Goal: Information Seeking & Learning: Learn about a topic

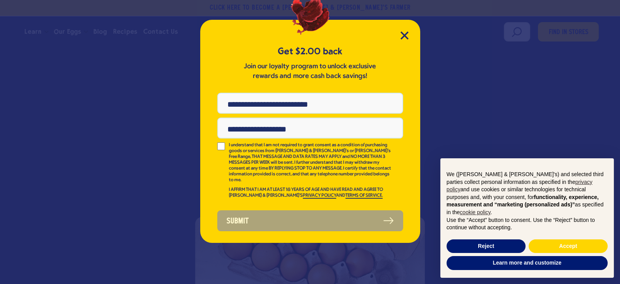
click at [396, 39] on div "Get $2.00 back Join our loyalty program to unlock exclusive rewards and more ca…" at bounding box center [310, 131] width 220 height 223
click at [400, 37] on icon "Close Modal" at bounding box center [404, 35] width 8 height 8
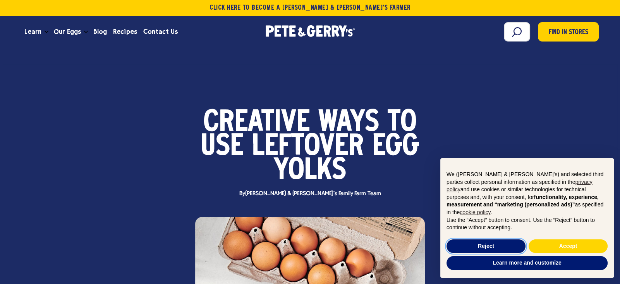
click at [505, 251] on button "Reject" at bounding box center [486, 246] width 79 height 14
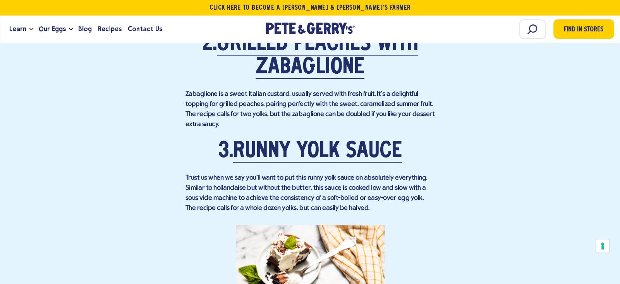
scroll to position [1100, 0]
click at [361, 150] on link "Runny Yolk Sauce" at bounding box center [317, 152] width 169 height 22
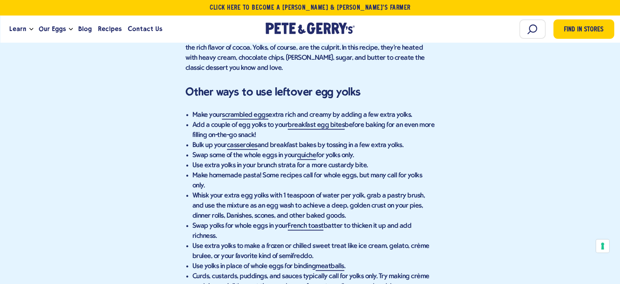
scroll to position [4508, 0]
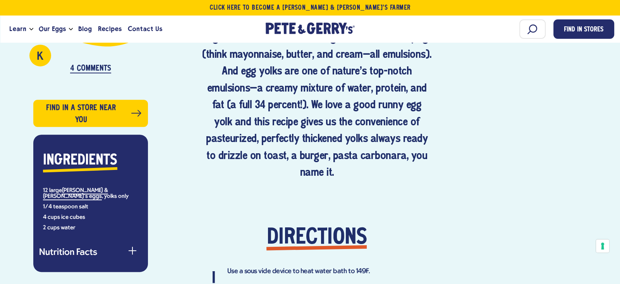
scroll to position [511, 0]
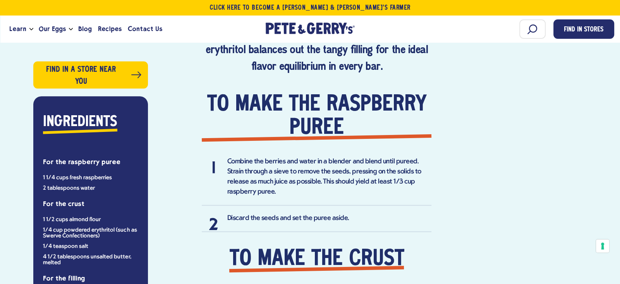
scroll to position [527, 0]
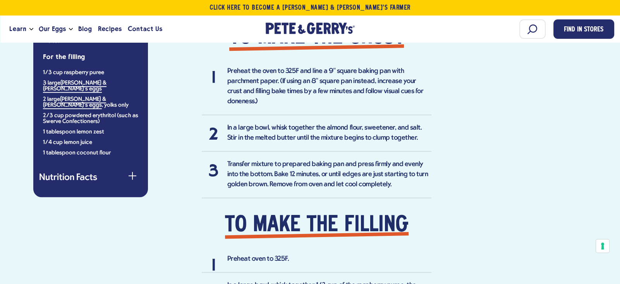
scroll to position [740, 0]
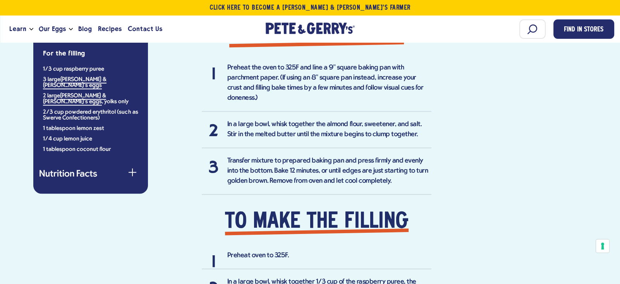
click at [127, 154] on div "Ingredients For the raspberry puree 1 1/4 cups fresh raspberries 2 tablespoons …" at bounding box center [90, 32] width 115 height 322
click at [132, 168] on span "button" at bounding box center [132, 172] width 1 height 8
